Goal: Task Accomplishment & Management: Manage account settings

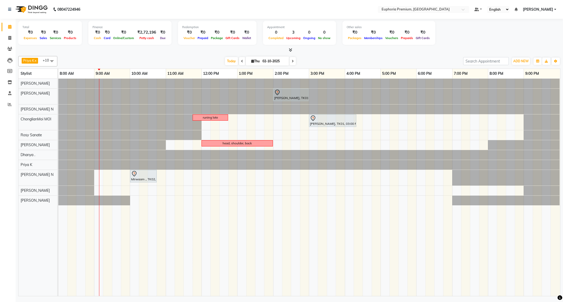
click at [549, 8] on span "[PERSON_NAME]" at bounding box center [538, 9] width 30 height 5
click at [291, 49] on icon at bounding box center [290, 50] width 3 height 4
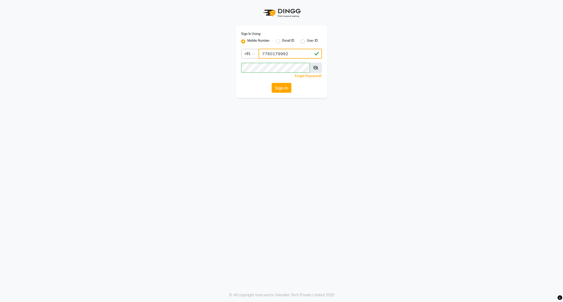
click at [294, 53] on input "7760179992" at bounding box center [290, 54] width 63 height 10
type input "8884568139"
click at [286, 88] on button "Sign In" at bounding box center [282, 88] width 20 height 10
